Goal: Task Accomplishment & Management: Complete application form

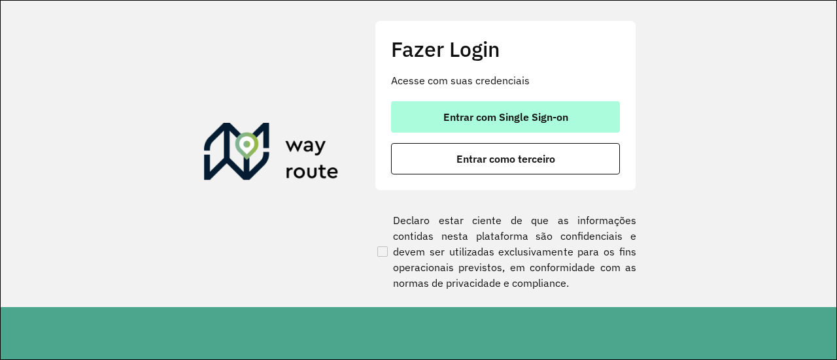
click at [506, 120] on span "Entrar com Single Sign-on" at bounding box center [506, 117] width 125 height 10
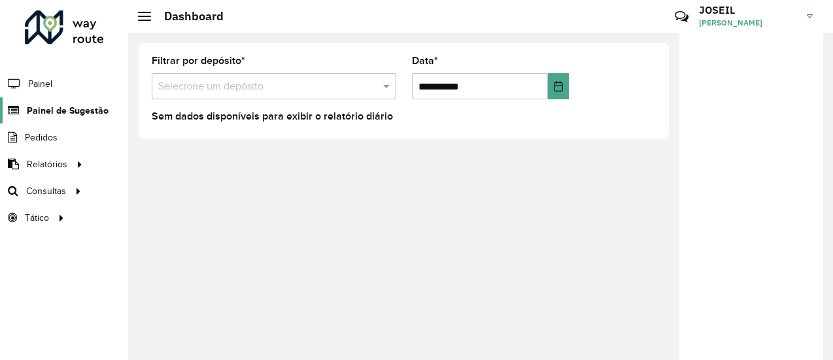
click at [59, 110] on span "Painel de Sugestão" at bounding box center [68, 111] width 82 height 14
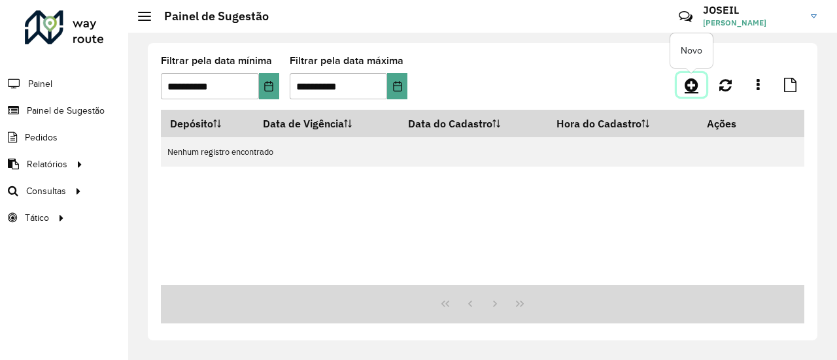
click at [687, 84] on icon at bounding box center [692, 85] width 14 height 16
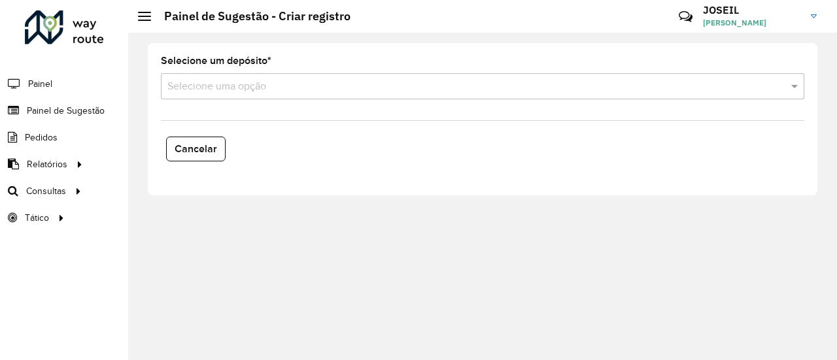
click at [292, 85] on hb-app "Aguarde... Pop-up bloqueado! Seu navegador bloqueou automáticamente a abertura …" at bounding box center [418, 180] width 837 height 360
click at [277, 67] on div "Selecione um depósito * Selecione uma opção" at bounding box center [483, 77] width 644 height 43
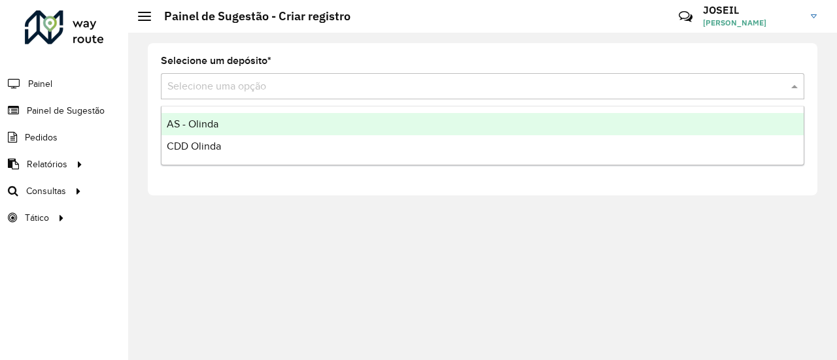
click at [258, 86] on input "text" at bounding box center [469, 87] width 604 height 16
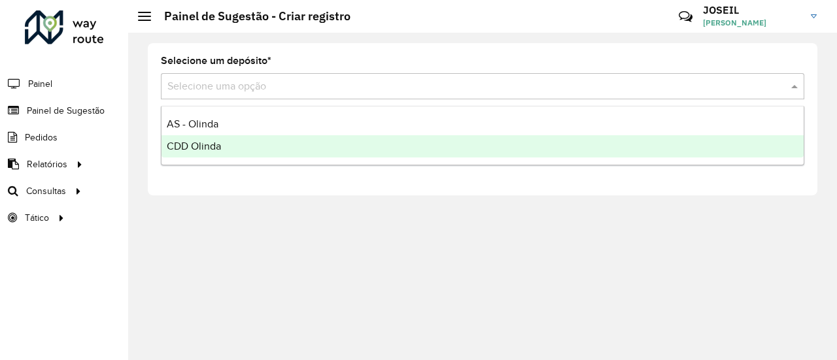
click at [224, 158] on ng-dropdown-panel "AS - Olinda CDD Olinda" at bounding box center [483, 136] width 644 height 60
click at [230, 155] on div "CDD Olinda" at bounding box center [483, 146] width 642 height 22
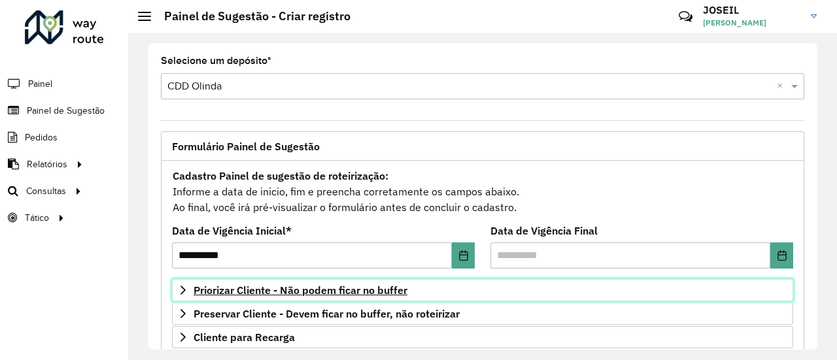
click at [272, 294] on span "Priorizar Cliente - Não podem ficar no buffer" at bounding box center [301, 290] width 214 height 10
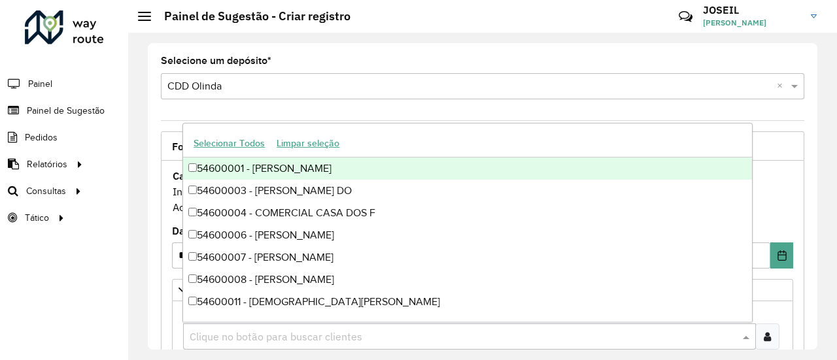
click at [289, 334] on input "text" at bounding box center [462, 338] width 553 height 16
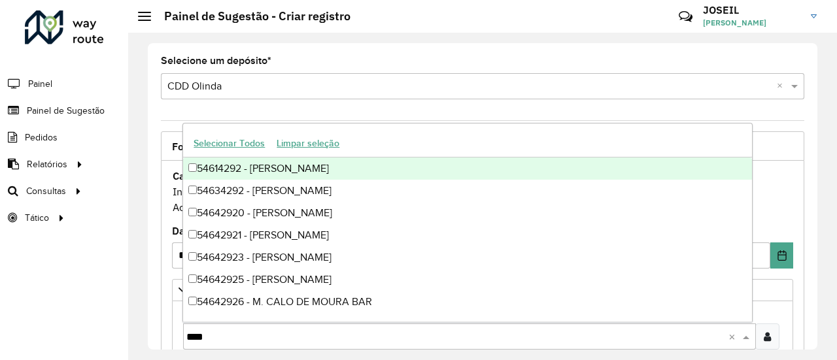
type input "*****"
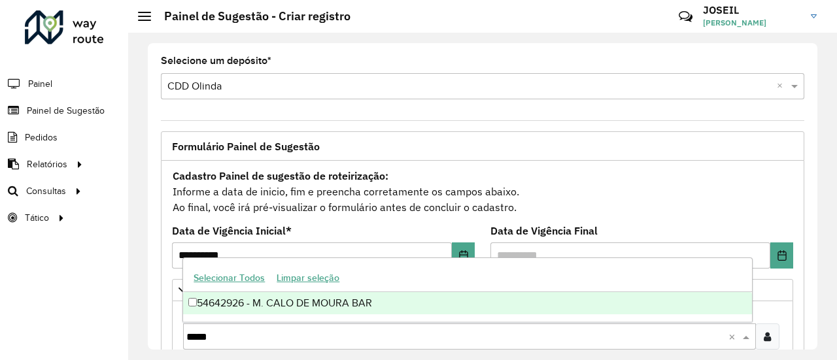
click at [245, 312] on div "54642926 - M. CALO DE MOURA BAR" at bounding box center [467, 303] width 568 height 22
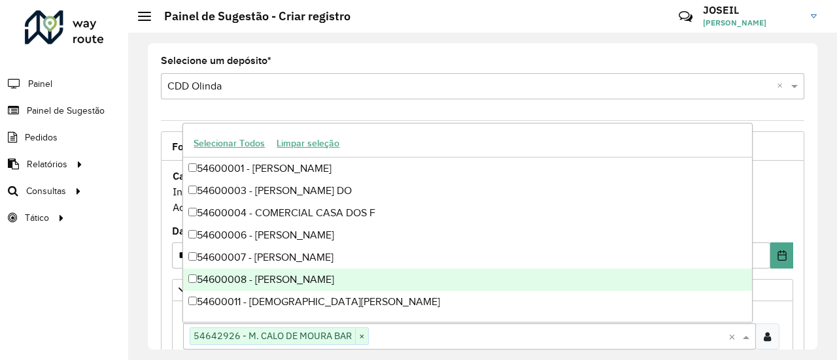
click at [793, 171] on formly-field "Cadastro Painel de sugestão de roteirização: Informe a data de inicio, fim e pr…" at bounding box center [482, 196] width 637 height 59
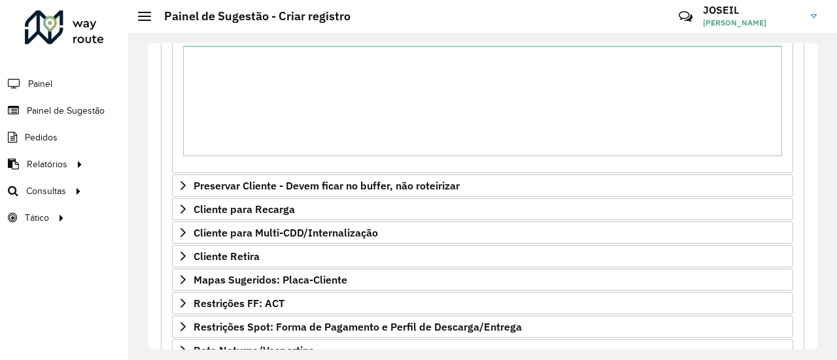
scroll to position [502, 0]
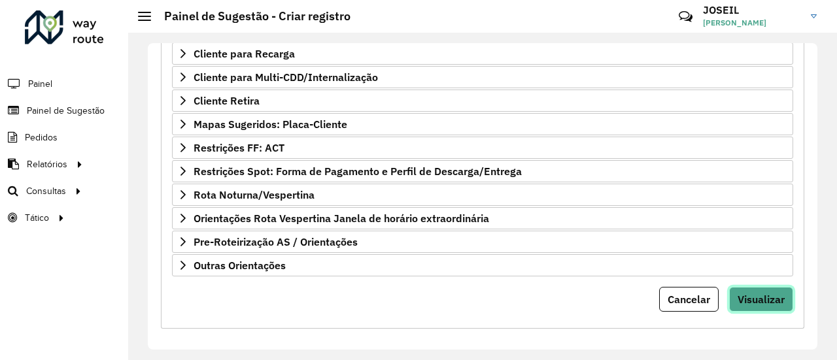
click at [754, 294] on span "Visualizar" at bounding box center [761, 299] width 47 height 13
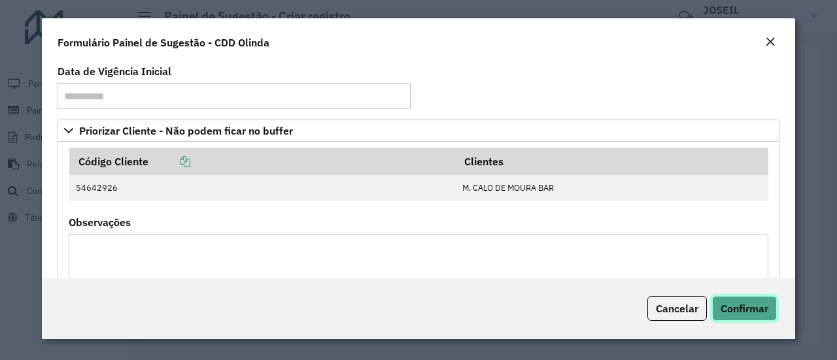
click at [756, 309] on span "Confirmar" at bounding box center [745, 308] width 48 height 13
